Goal: Information Seeking & Learning: Learn about a topic

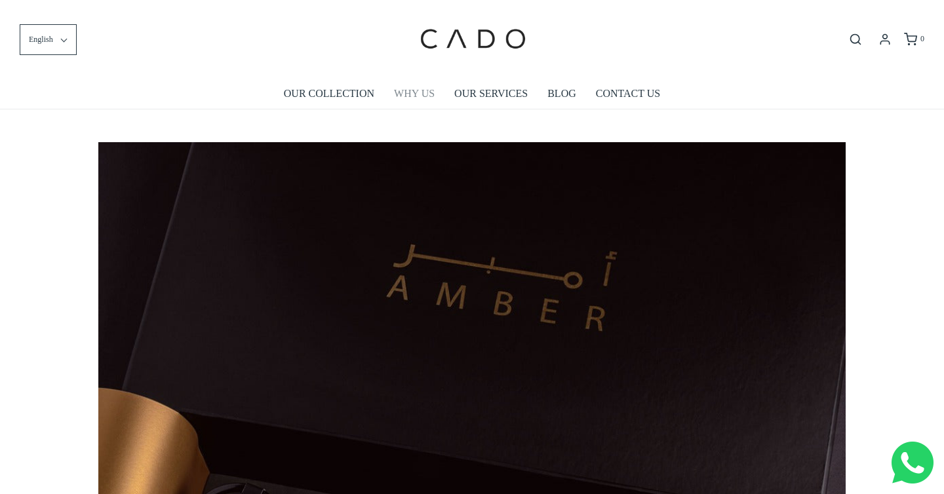
click at [418, 91] on link "WHY US" at bounding box center [414, 94] width 41 height 30
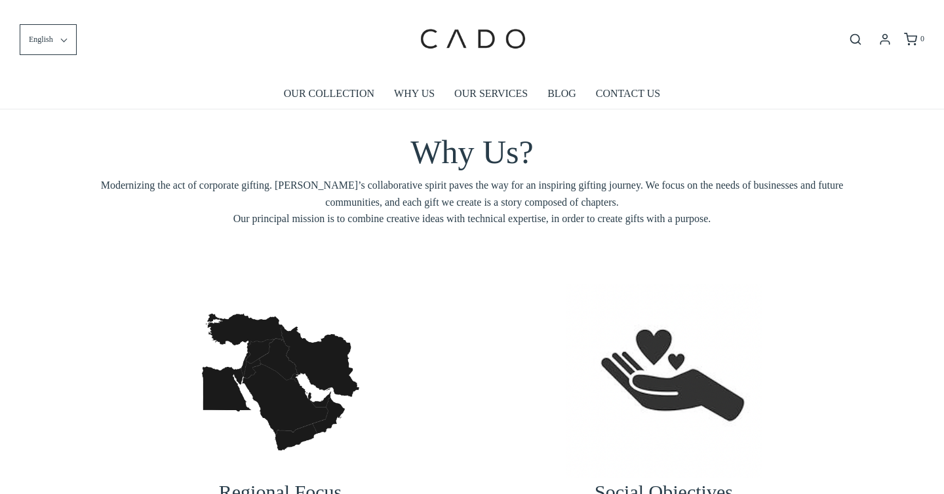
click at [497, 95] on link "OUR SERVICES" at bounding box center [490, 94] width 73 height 30
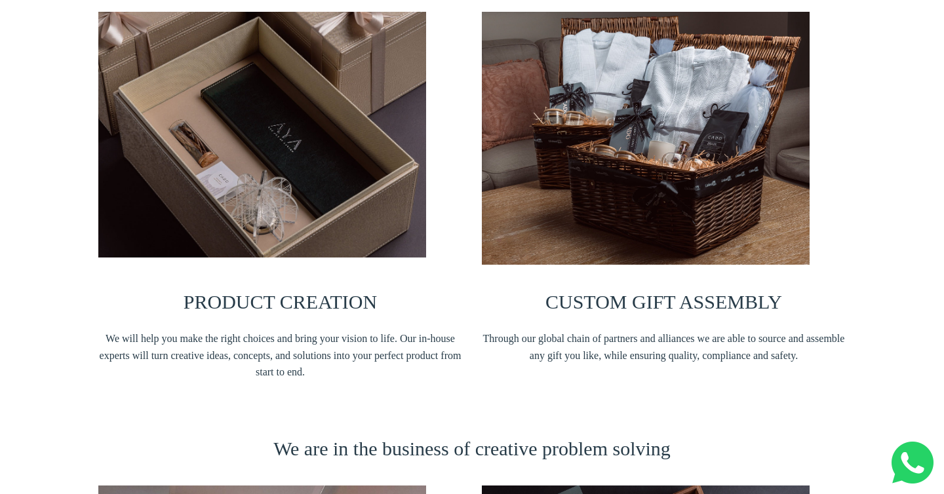
scroll to position [265, 0]
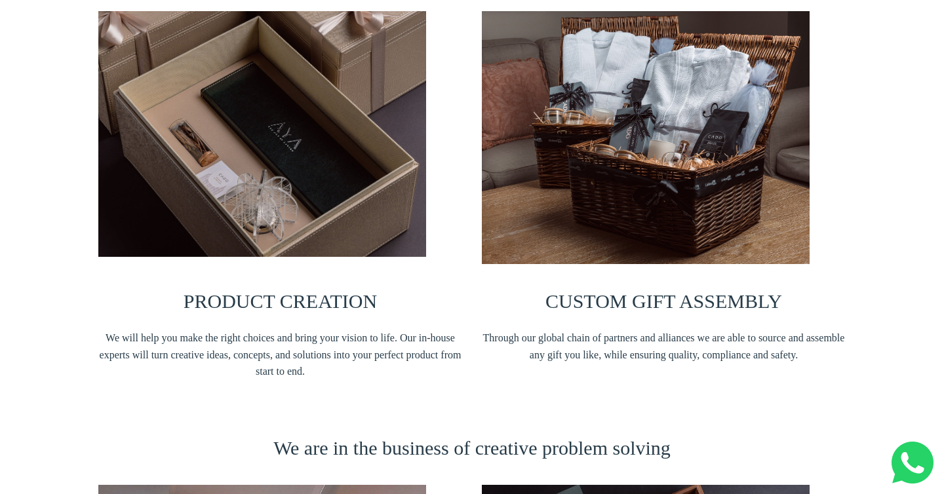
click at [324, 177] on img at bounding box center [262, 134] width 328 height 246
click at [558, 191] on img at bounding box center [646, 137] width 328 height 253
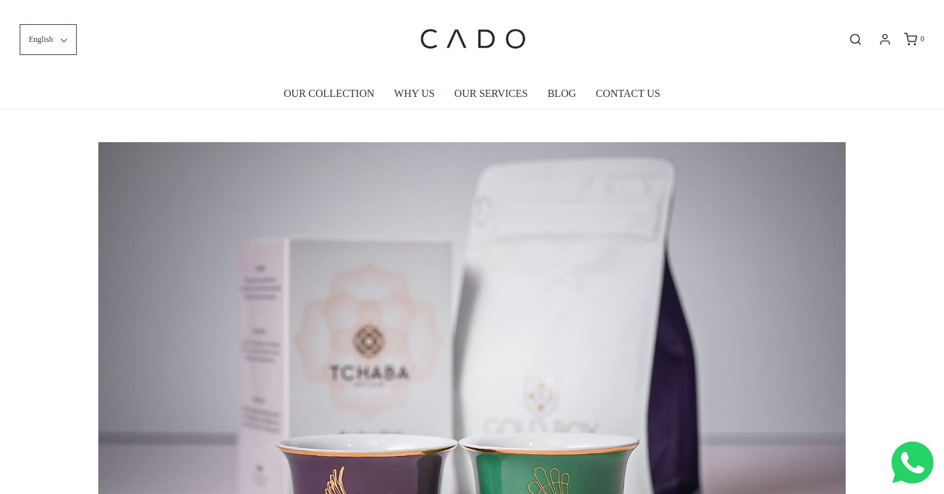
scroll to position [0, 7480]
